Goal: Task Accomplishment & Management: Use online tool/utility

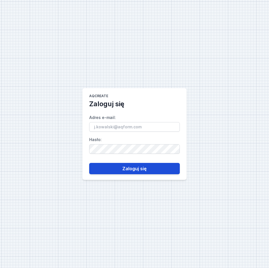
type input "[EMAIL_ADDRESS][PERSON_NAME][DOMAIN_NAME]"
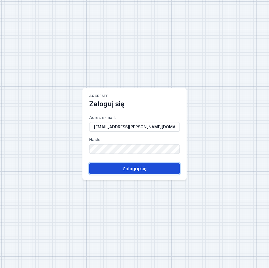
click at [116, 169] on button "Zaloguj się" at bounding box center [134, 168] width 91 height 11
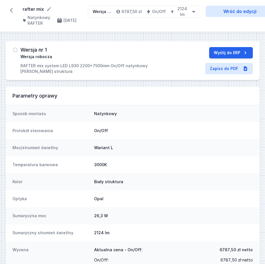
click at [65, 67] on p "RAFTER mix system LED L930 2200+7500mm On/Off natynkowy [PERSON_NAME] struktura" at bounding box center [96, 68] width 152 height 11
click at [38, 54] on span "Wersja robocza" at bounding box center [36, 57] width 32 height 6
click at [37, 48] on h3 "Wersja nr 1" at bounding box center [33, 50] width 26 height 6
click at [13, 10] on icon at bounding box center [11, 10] width 9 height 9
click at [41, 65] on p "RAFTER mix system LED L930 2200+7500mm On/Off natynkowy [PERSON_NAME] struktura" at bounding box center [96, 68] width 152 height 11
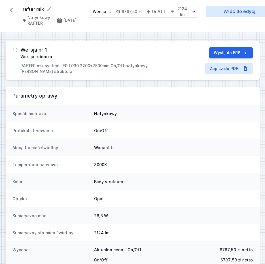
click at [31, 50] on h3 "Wersja nr 1" at bounding box center [33, 50] width 26 height 6
click at [15, 50] on img at bounding box center [15, 50] width 6 height 6
drag, startPoint x: 15, startPoint y: 50, endPoint x: 22, endPoint y: 38, distance: 13.4
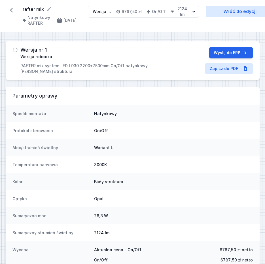
drag, startPoint x: 22, startPoint y: 38, endPoint x: 173, endPoint y: 46, distance: 151.3
click at [173, 46] on div "Wersja nr 1 Wersja robocza RAFTER mix system LED L930 2200+7500mm On/Off natynk…" at bounding box center [133, 60] width 254 height 39
click at [240, 12] on link "Wróć do edycji" at bounding box center [240, 11] width 68 height 11
select select "3000"
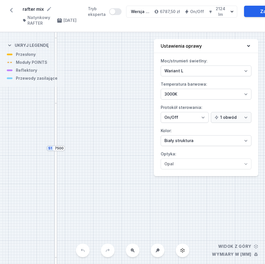
scroll to position [4, 0]
